Goal: Information Seeking & Learning: Learn about a topic

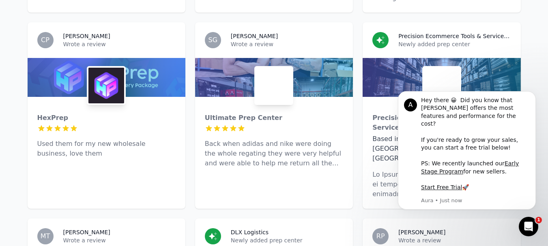
scroll to position [933, 0]
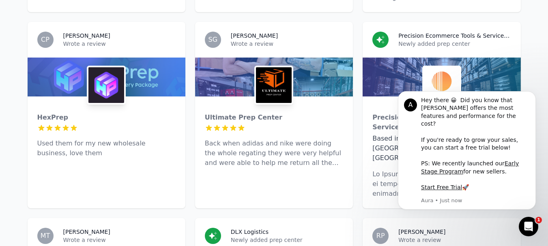
click at [127, 139] on p "Used them for my new wholesale business, love them" at bounding box center [106, 148] width 138 height 19
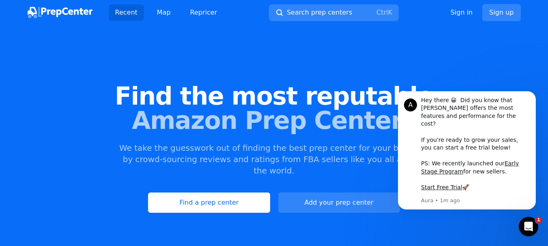
scroll to position [0, 0]
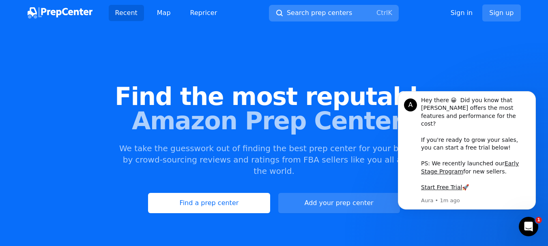
click at [310, 11] on span "Search prep centers" at bounding box center [319, 13] width 65 height 10
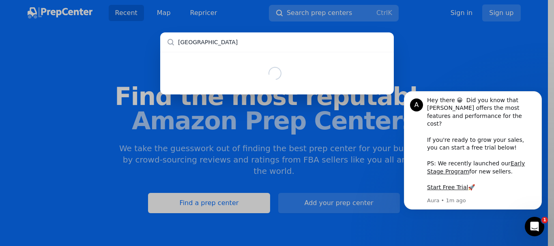
type input "Australia"
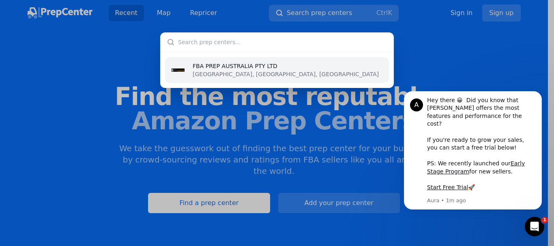
click at [263, 73] on p "Eagle Farm, Queensland, AU" at bounding box center [286, 74] width 186 height 8
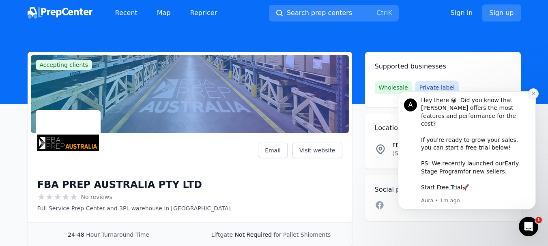
click at [532, 99] on button "Dismiss notification" at bounding box center [533, 93] width 11 height 11
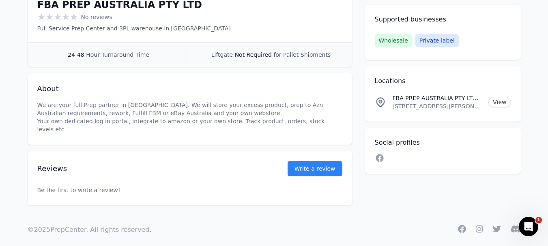
scroll to position [58, 0]
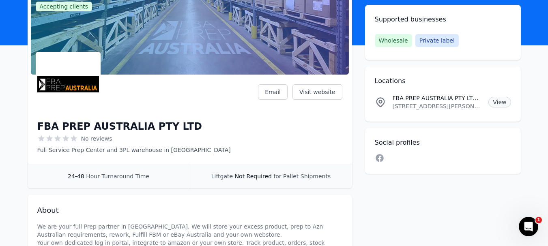
click at [503, 101] on link "View" at bounding box center [500, 102] width 22 height 11
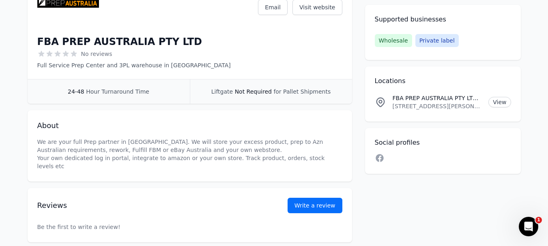
scroll to position [99, 0]
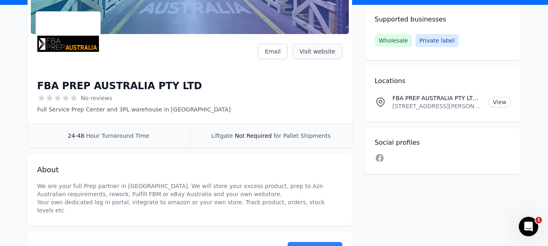
click at [312, 51] on link "Visit website" at bounding box center [318, 51] width 50 height 15
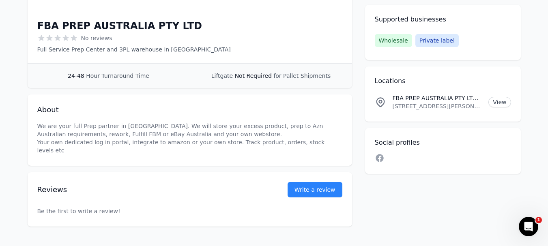
scroll to position [180, 0]
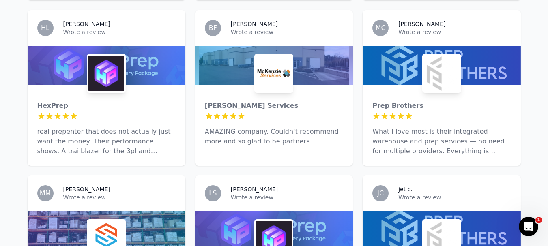
scroll to position [384, 0]
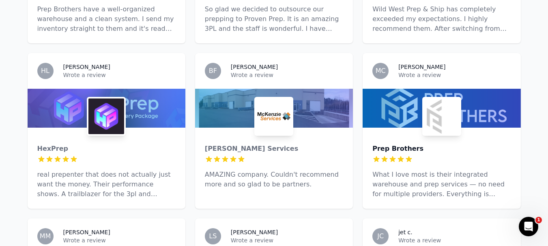
click at [403, 144] on div "Prep Brothers" at bounding box center [442, 149] width 138 height 10
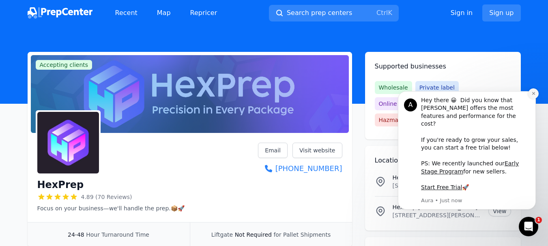
click at [536, 99] on button "Dismiss notification" at bounding box center [533, 93] width 11 height 11
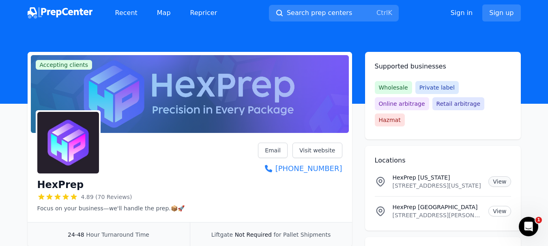
click at [499, 177] on link "View" at bounding box center [500, 182] width 22 height 11
click at [345, 174] on div "HexPrep 4.89 (70 Reviews) Focus on your business—we'll handle the prep.📦🚀 Email…" at bounding box center [190, 179] width 325 height 86
copy link "[PHONE_NUMBER]"
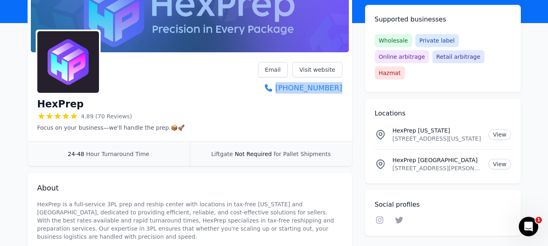
scroll to position [81, 0]
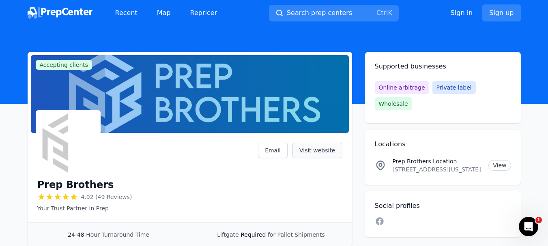
click at [320, 147] on link "Visit website" at bounding box center [318, 150] width 50 height 15
